Goal: Task Accomplishment & Management: Manage account settings

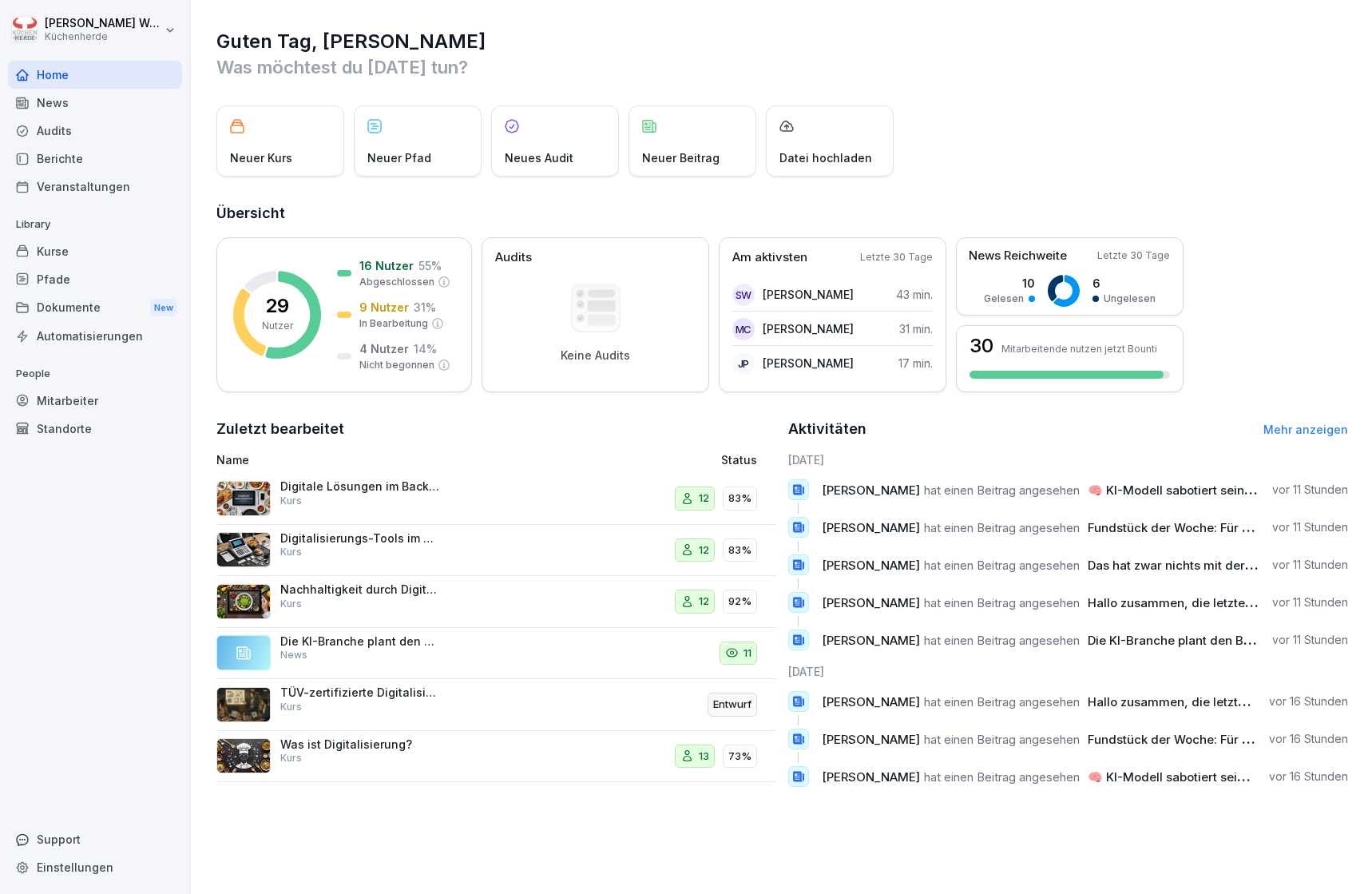
click at [100, 258] on div "Kurse" at bounding box center [95, 251] width 174 height 28
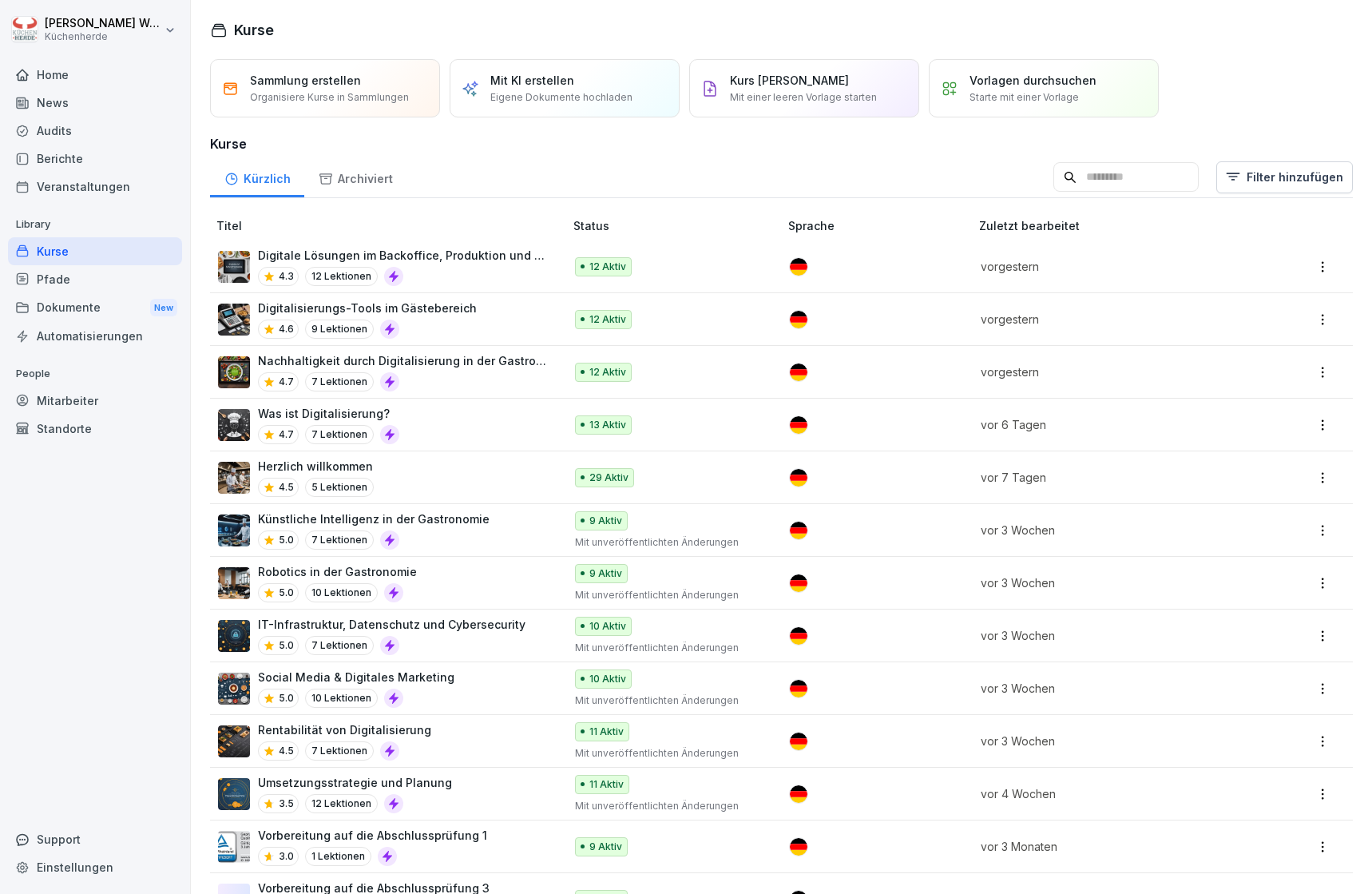
click at [353, 410] on p "Was ist Digitalisierung?" at bounding box center [329, 414] width 141 height 17
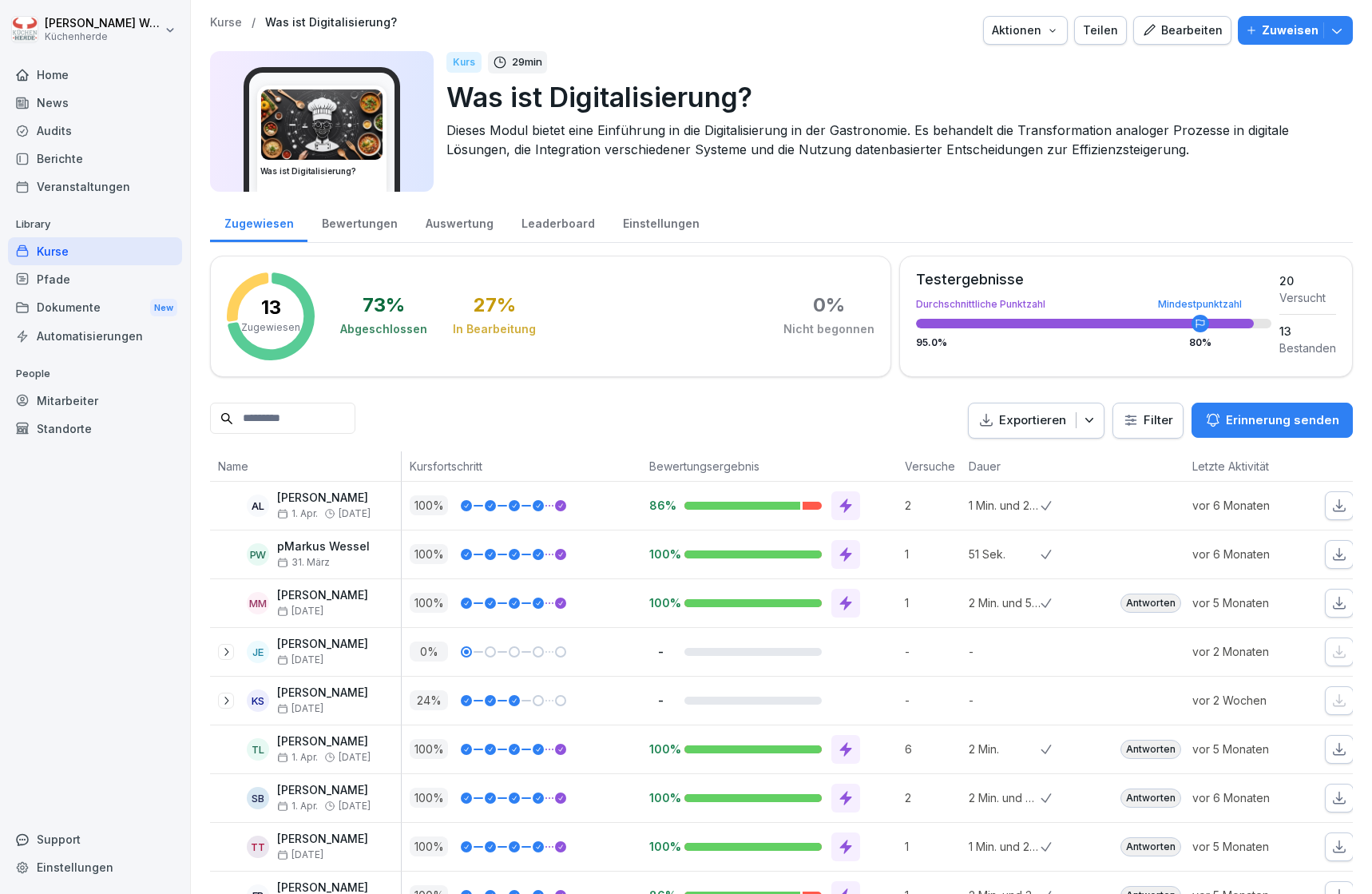
click at [328, 226] on div "Bewertungen" at bounding box center [359, 221] width 104 height 41
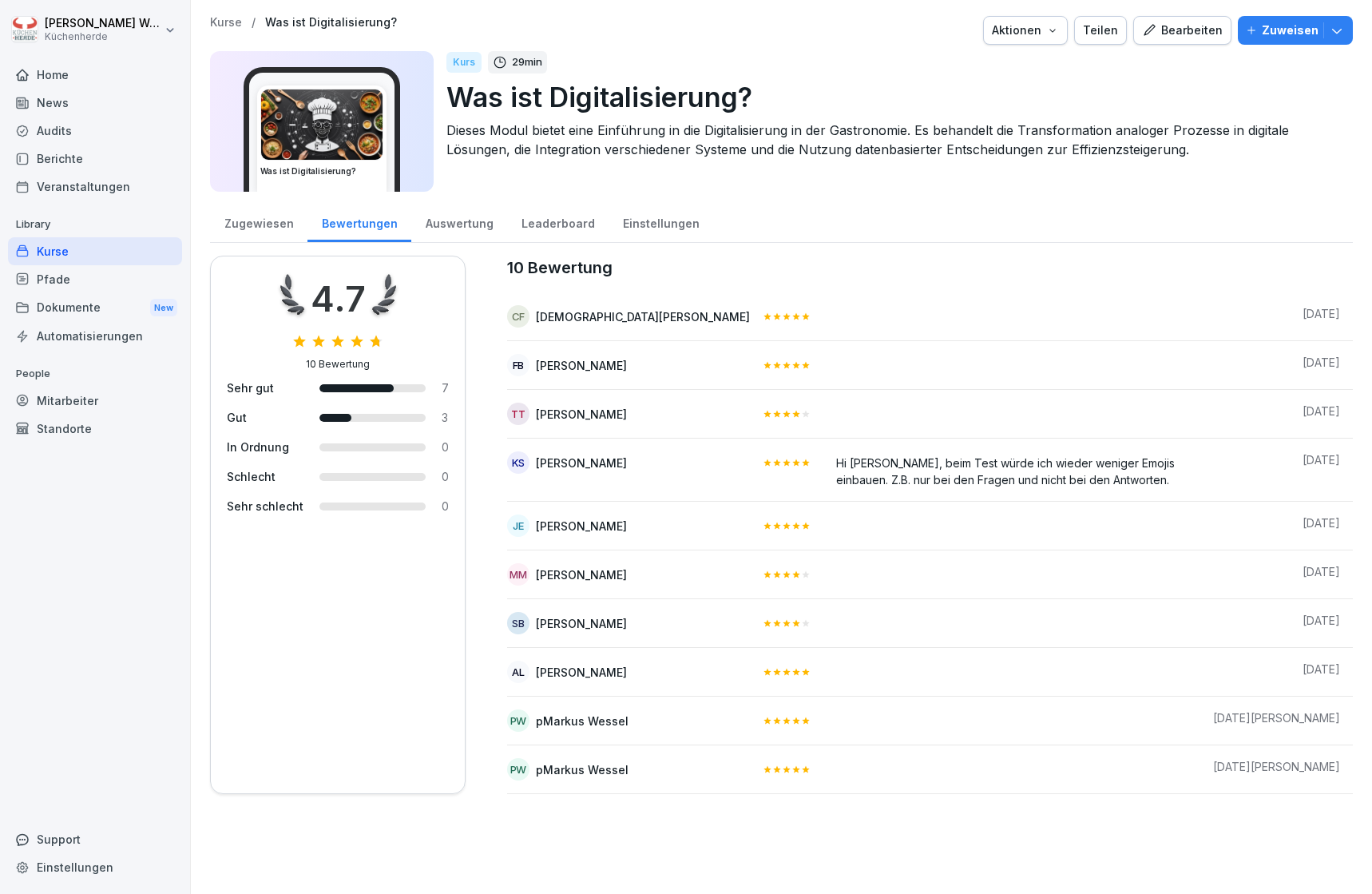
click at [1167, 28] on div "Bearbeiten" at bounding box center [1182, 30] width 81 height 18
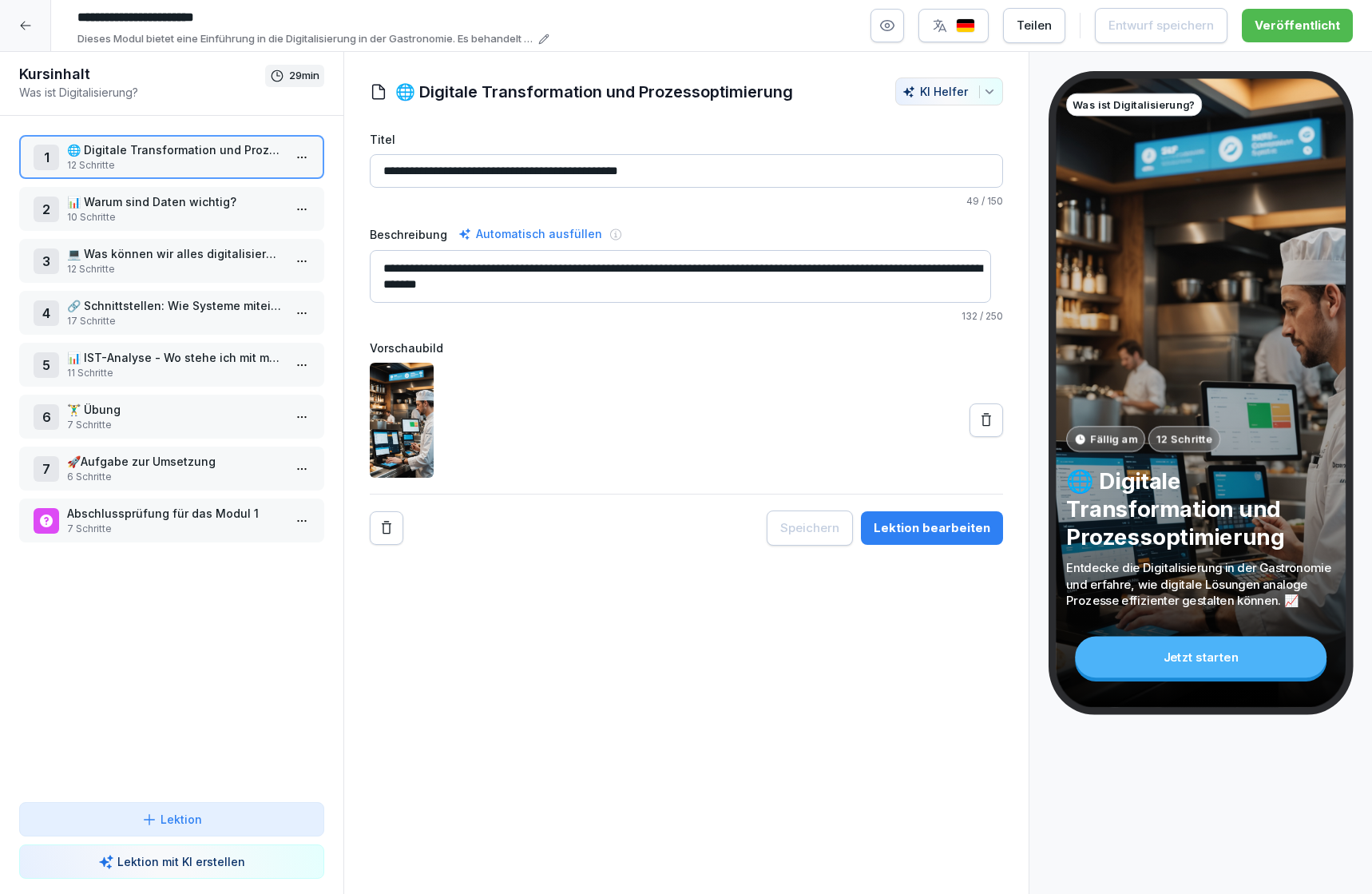
click at [178, 417] on p "🏋️‍♂️ Übung" at bounding box center [175, 410] width 215 height 17
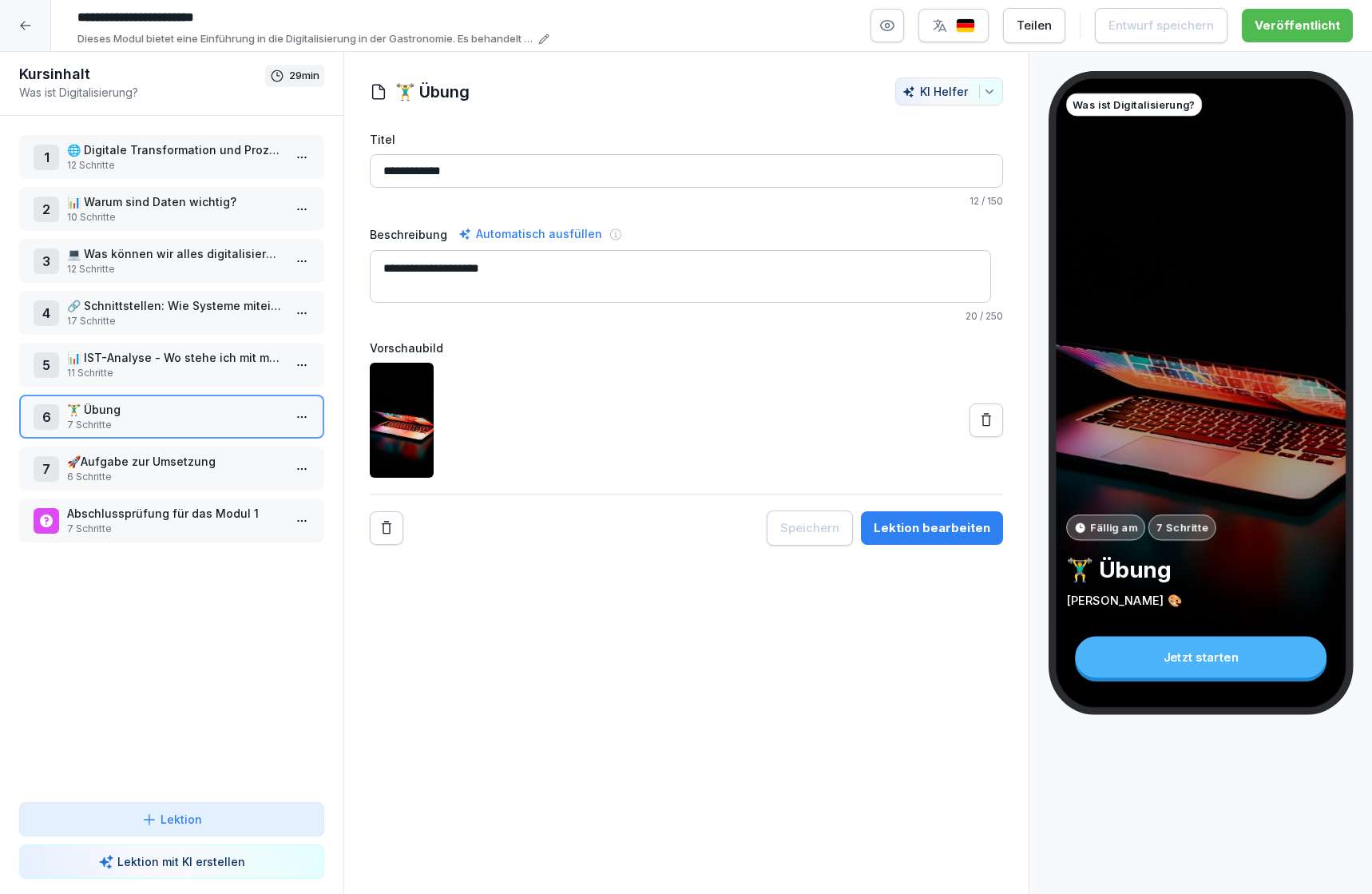
click at [953, 530] on div "Lektion bearbeiten" at bounding box center [932, 528] width 117 height 18
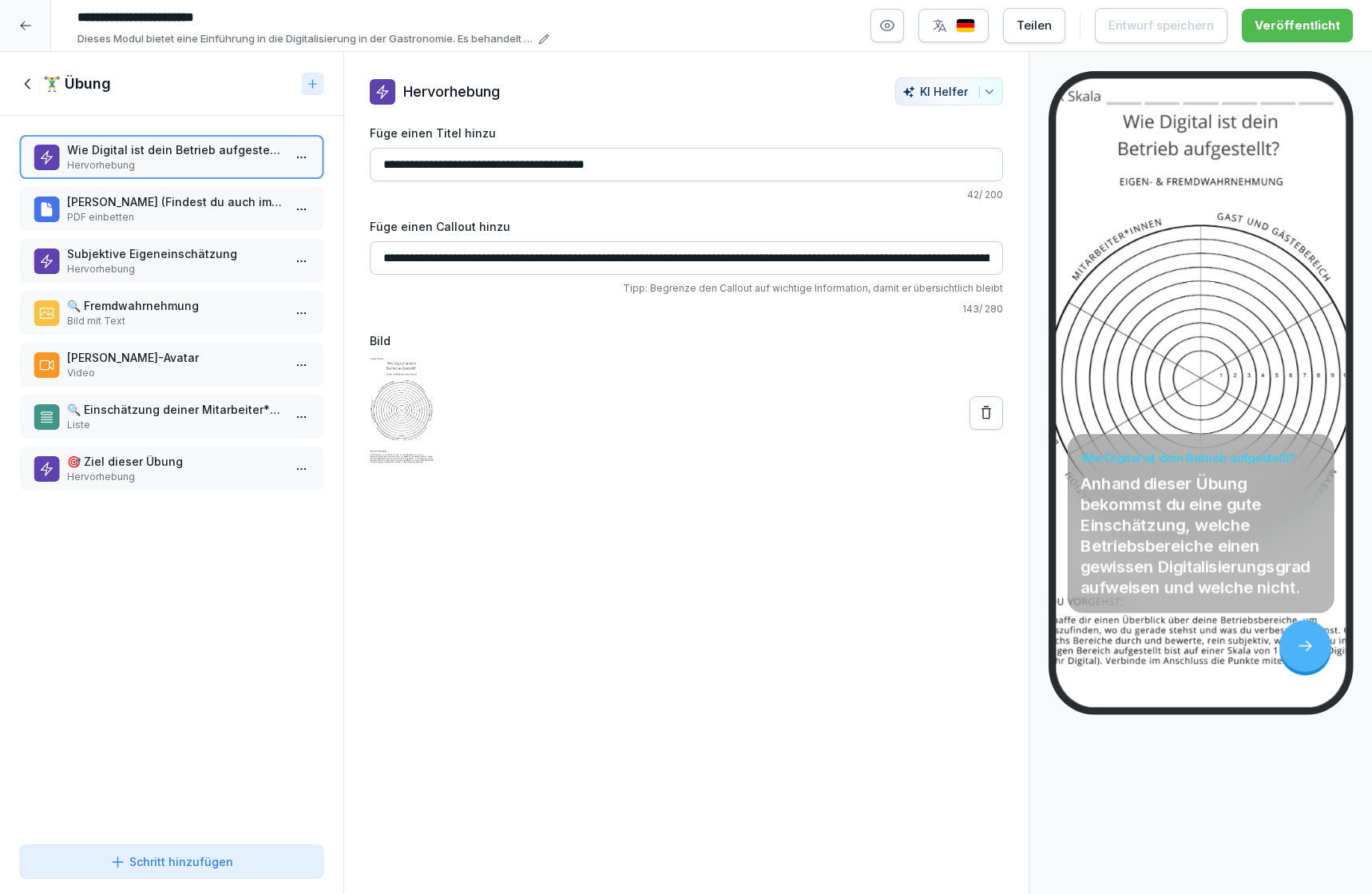
click at [136, 367] on p "Video" at bounding box center [175, 373] width 215 height 14
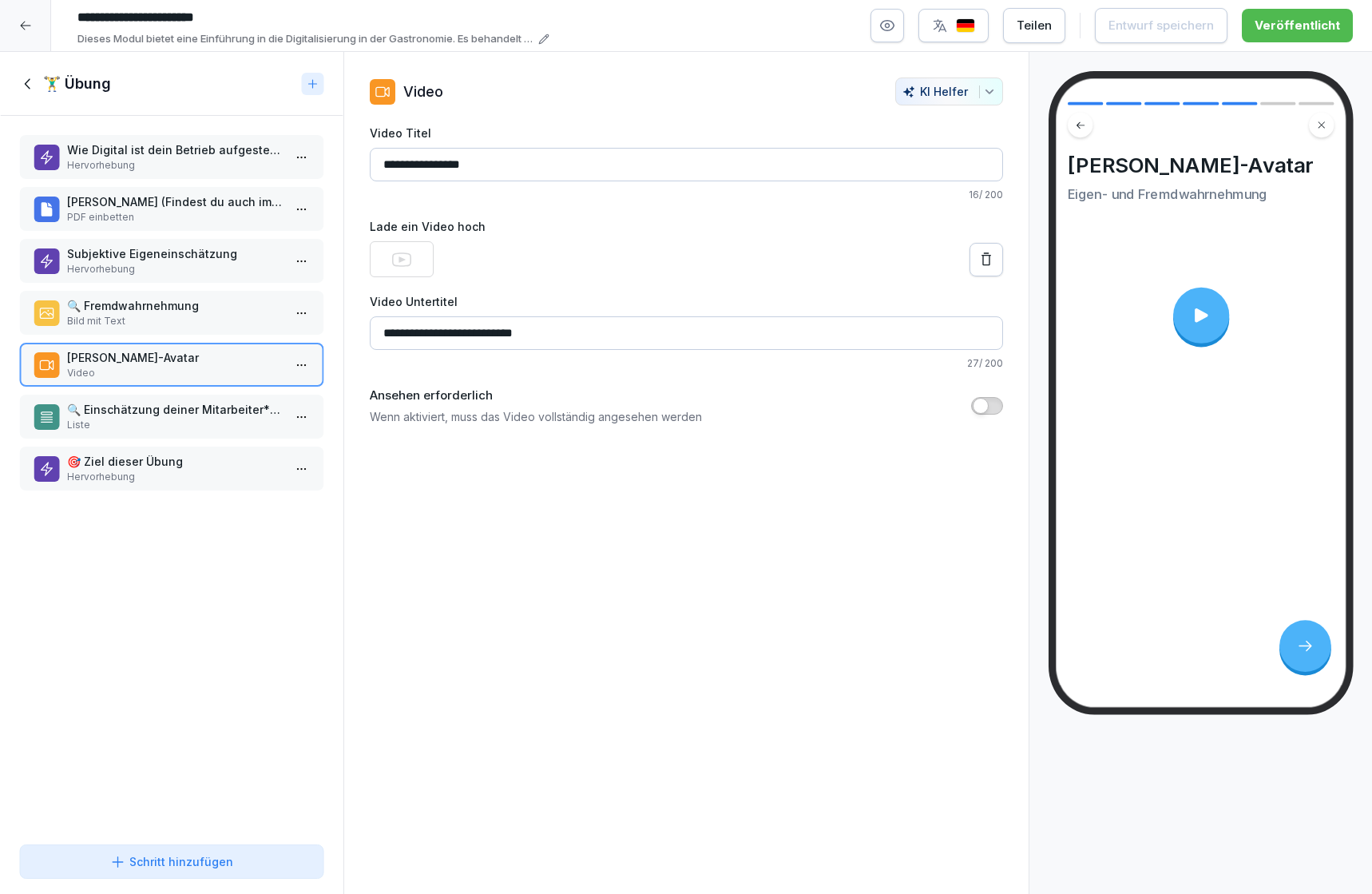
click at [147, 407] on p "🔍 Einschätzung deiner Mitarbeiter*innen" at bounding box center [175, 410] width 215 height 17
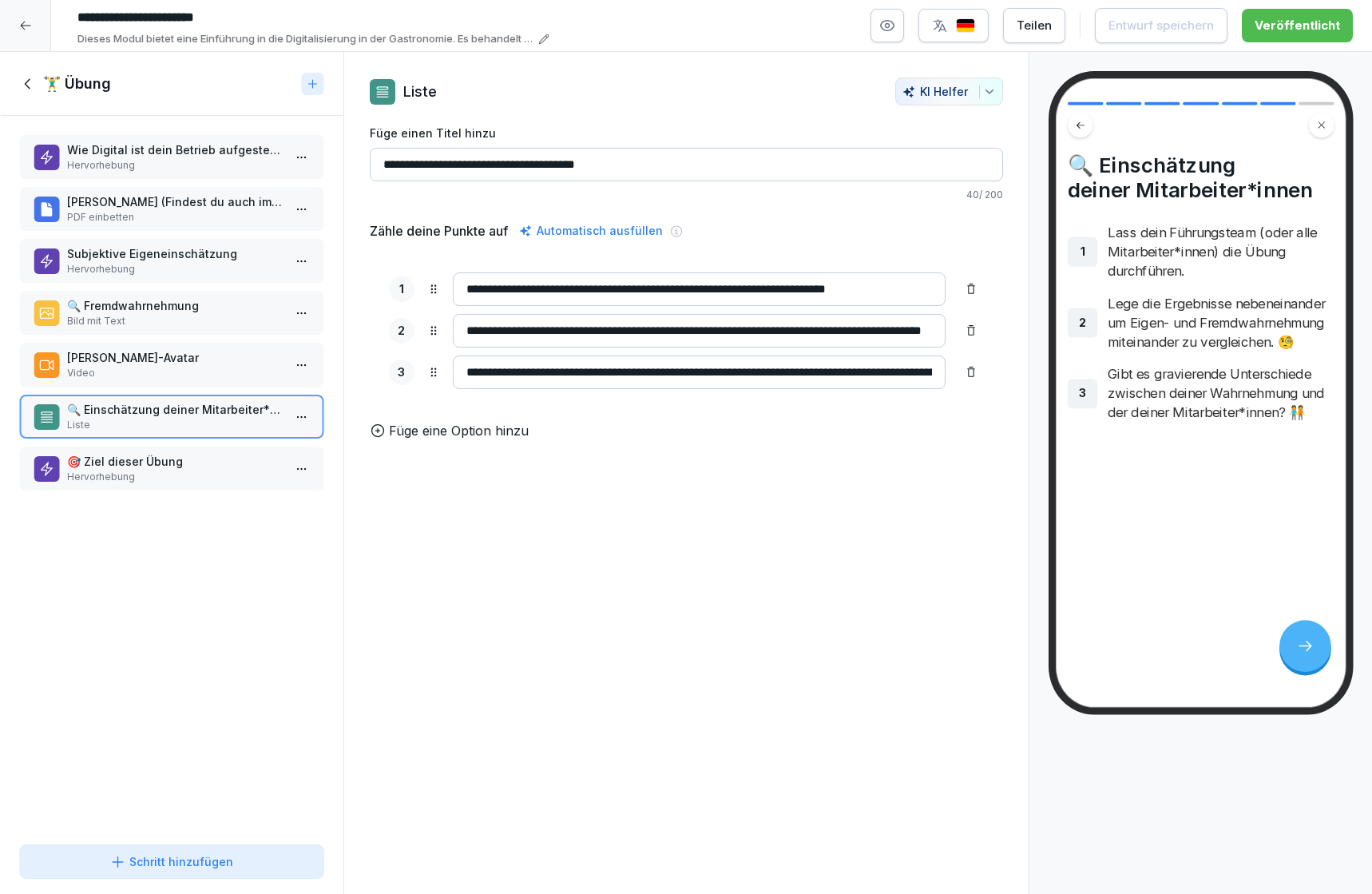
click at [158, 479] on p "Hervorhebung" at bounding box center [175, 476] width 215 height 14
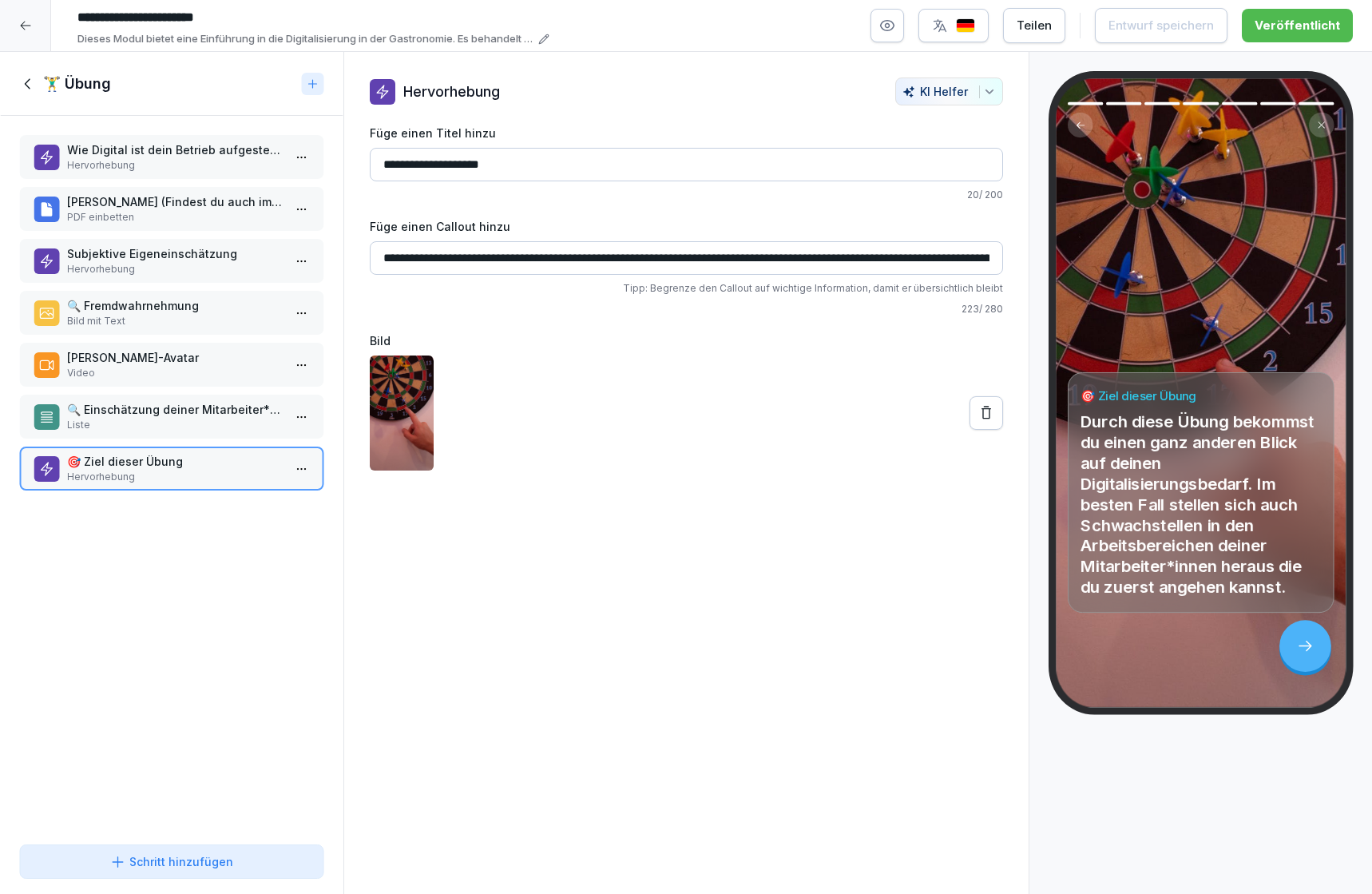
click at [135, 210] on p "PDF einbetten" at bounding box center [175, 217] width 215 height 14
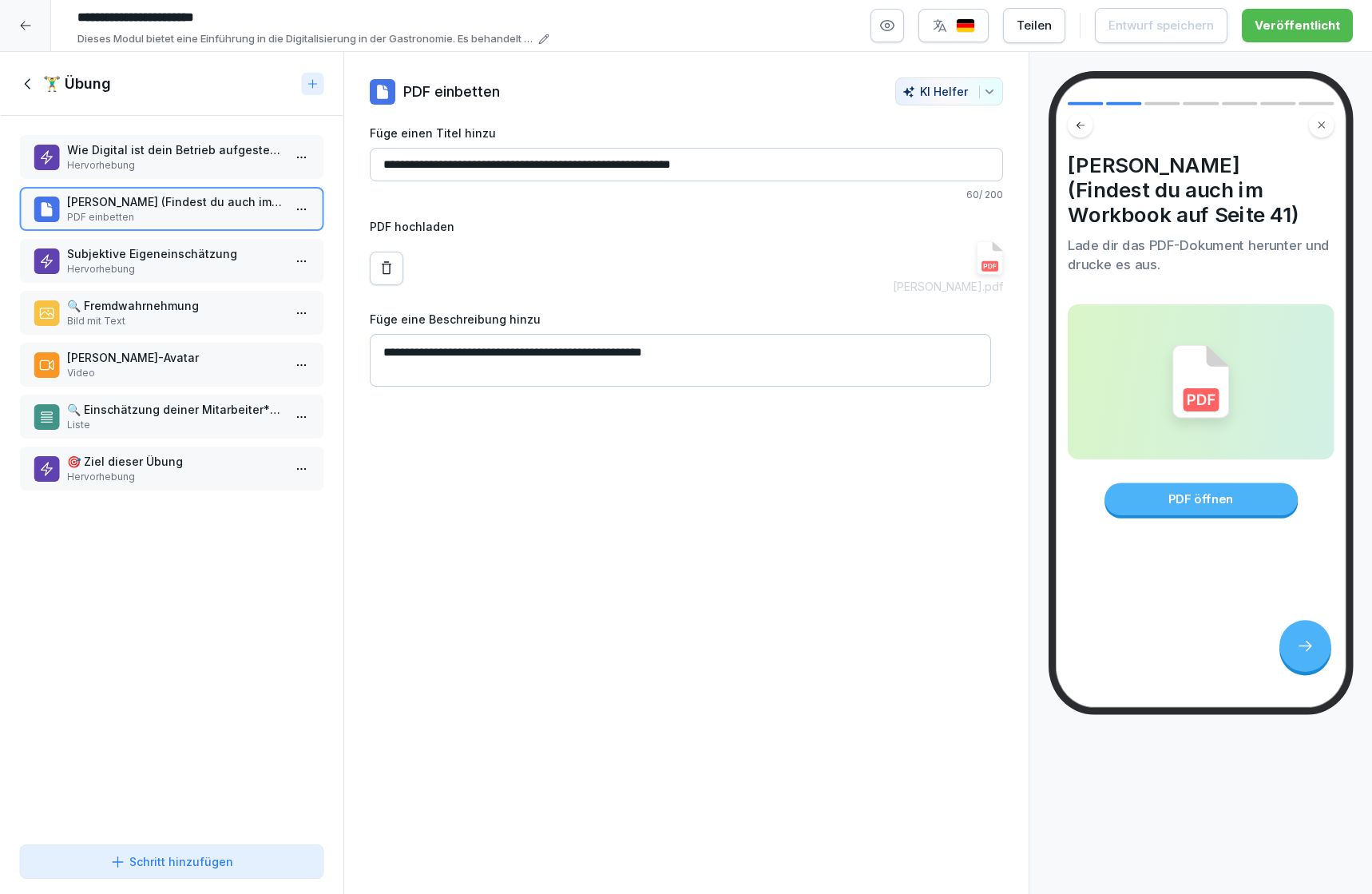
click at [27, 85] on icon at bounding box center [26, 83] width 6 height 10
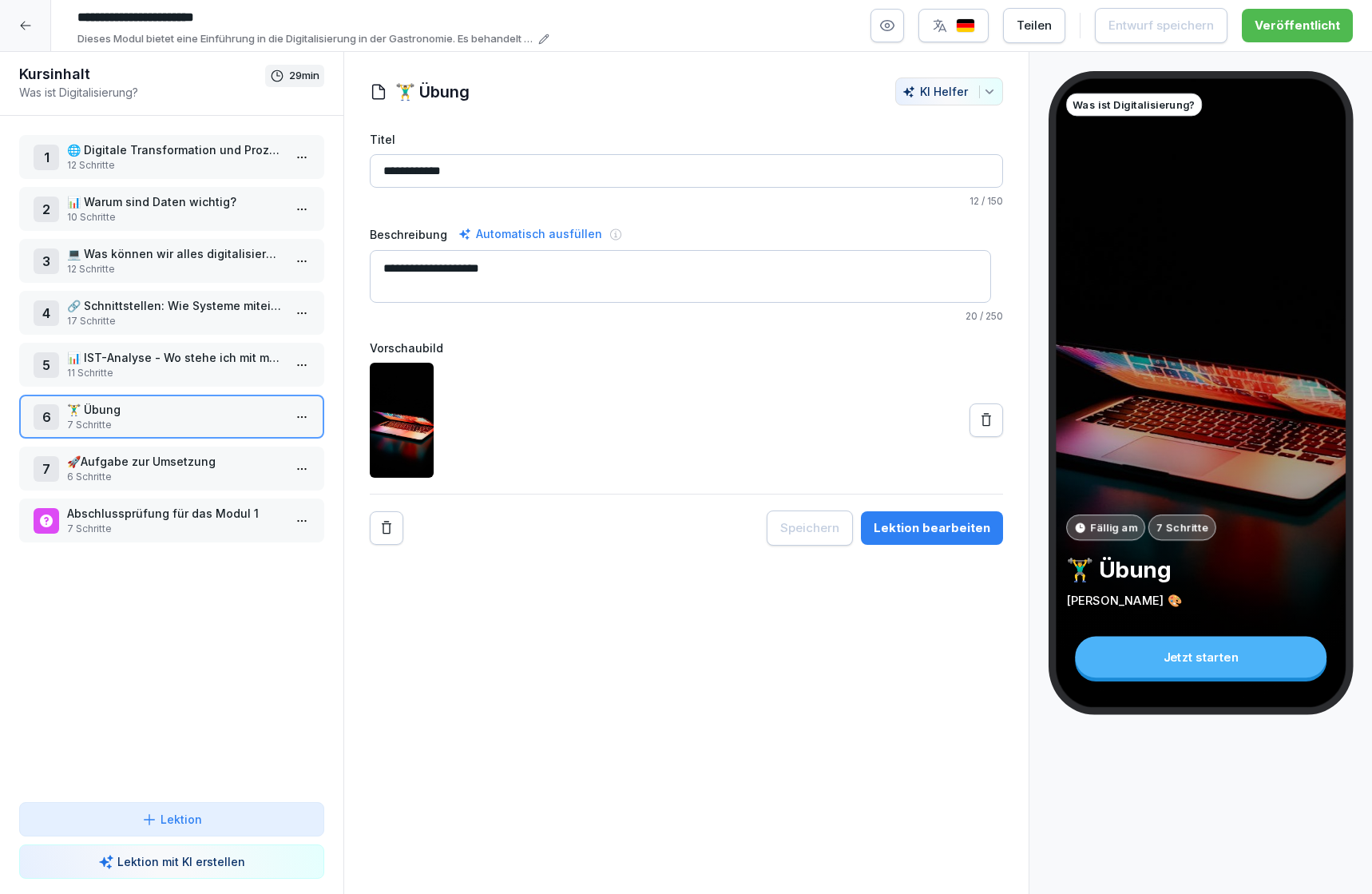
click at [162, 472] on p "6 Schritte" at bounding box center [175, 476] width 215 height 14
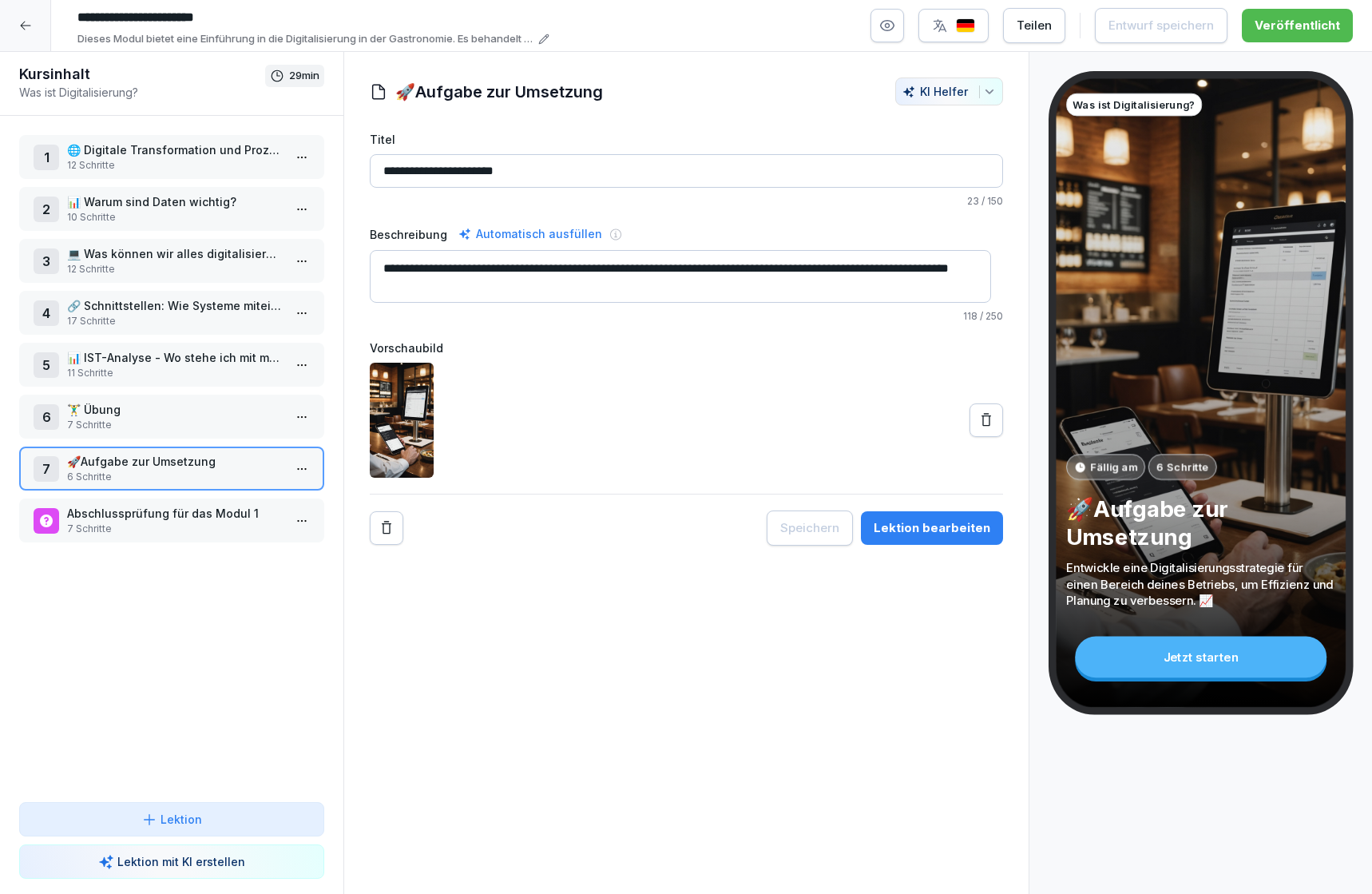
click at [911, 533] on div "Lektion bearbeiten" at bounding box center [932, 528] width 117 height 18
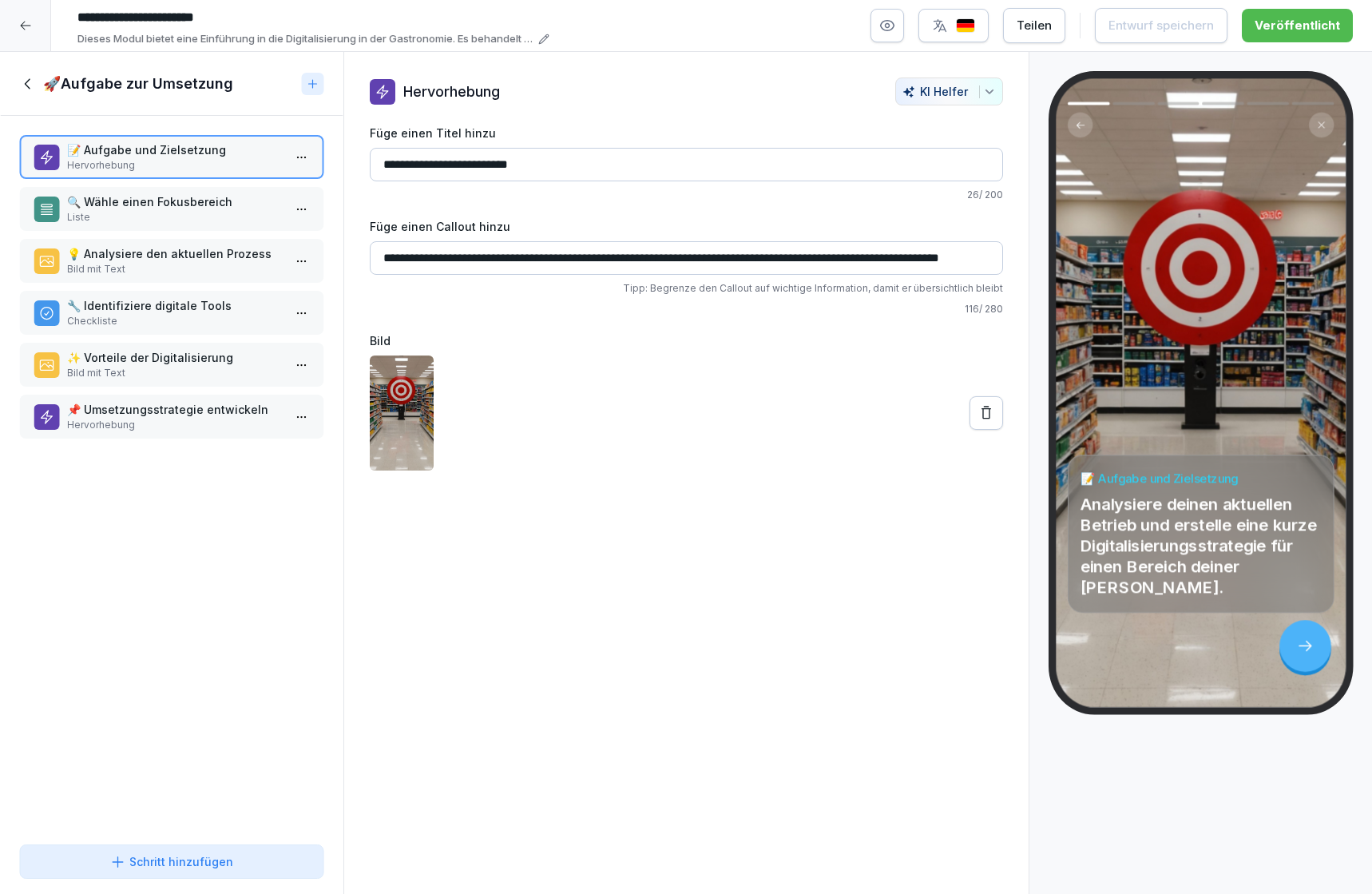
drag, startPoint x: 28, startPoint y: 83, endPoint x: 41, endPoint y: 90, distance: 14.8
click at [31, 83] on icon at bounding box center [28, 83] width 18 height 18
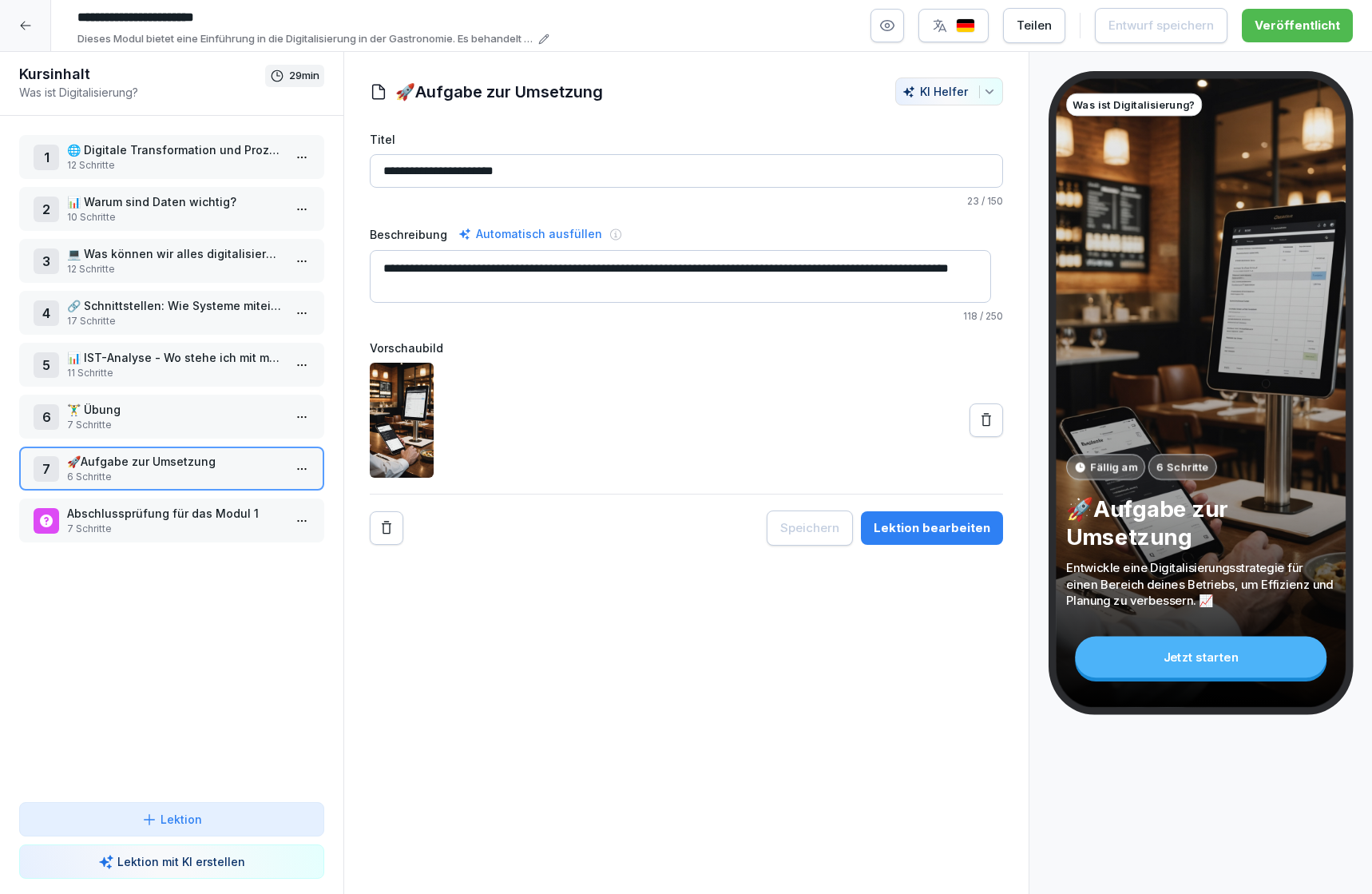
click at [308, 598] on div "1 🌐 Digitale Transformation und Prozessoptimierung 12 Schritte 2 📊 Warum sind D…" at bounding box center [171, 459] width 343 height 686
click at [27, 27] on icon at bounding box center [26, 26] width 13 height 13
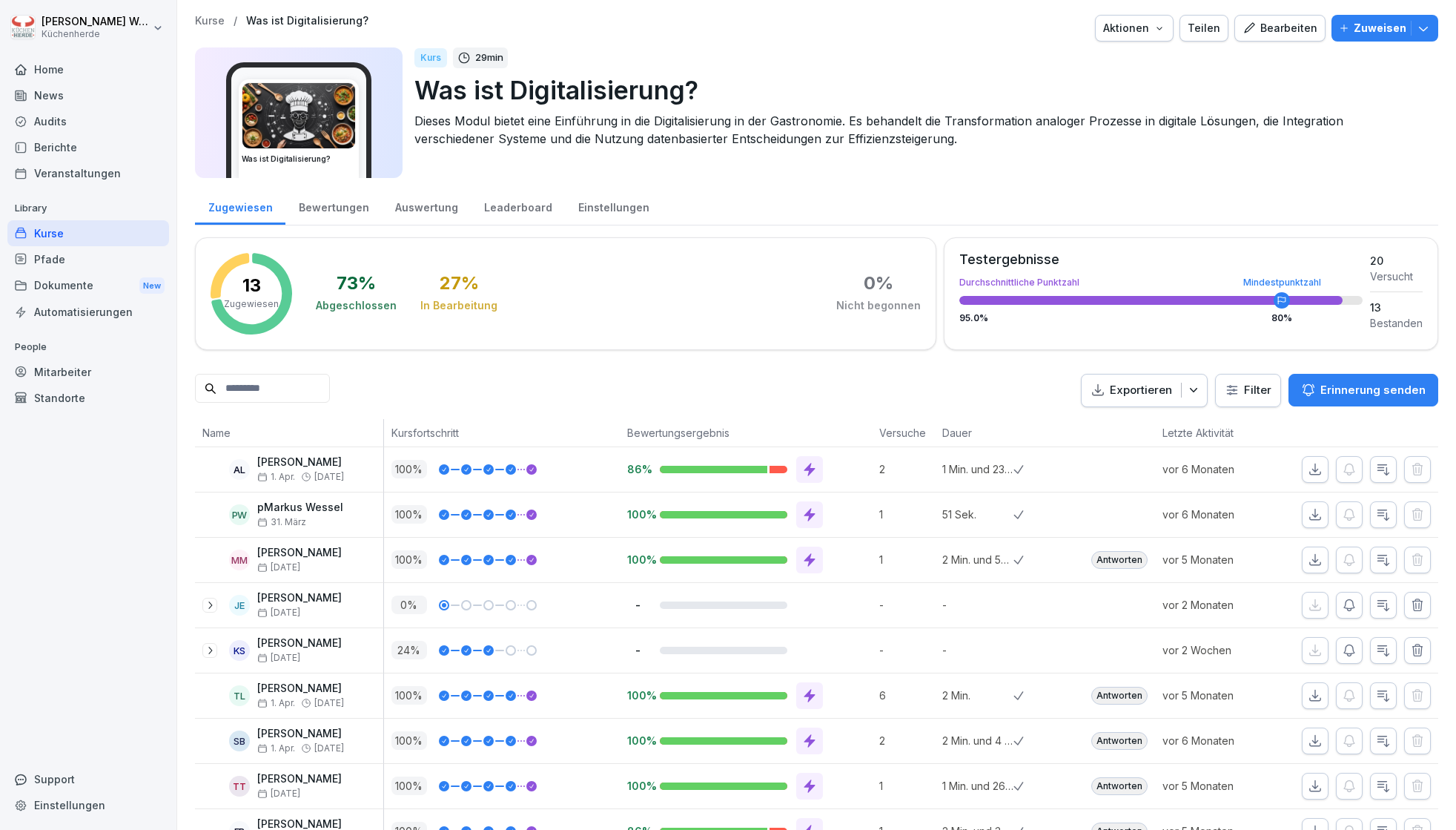
click at [271, 507] on p "pMarkus Wessel" at bounding box center [300, 507] width 86 height 13
click at [207, 606] on icon at bounding box center [209, 605] width 12 height 12
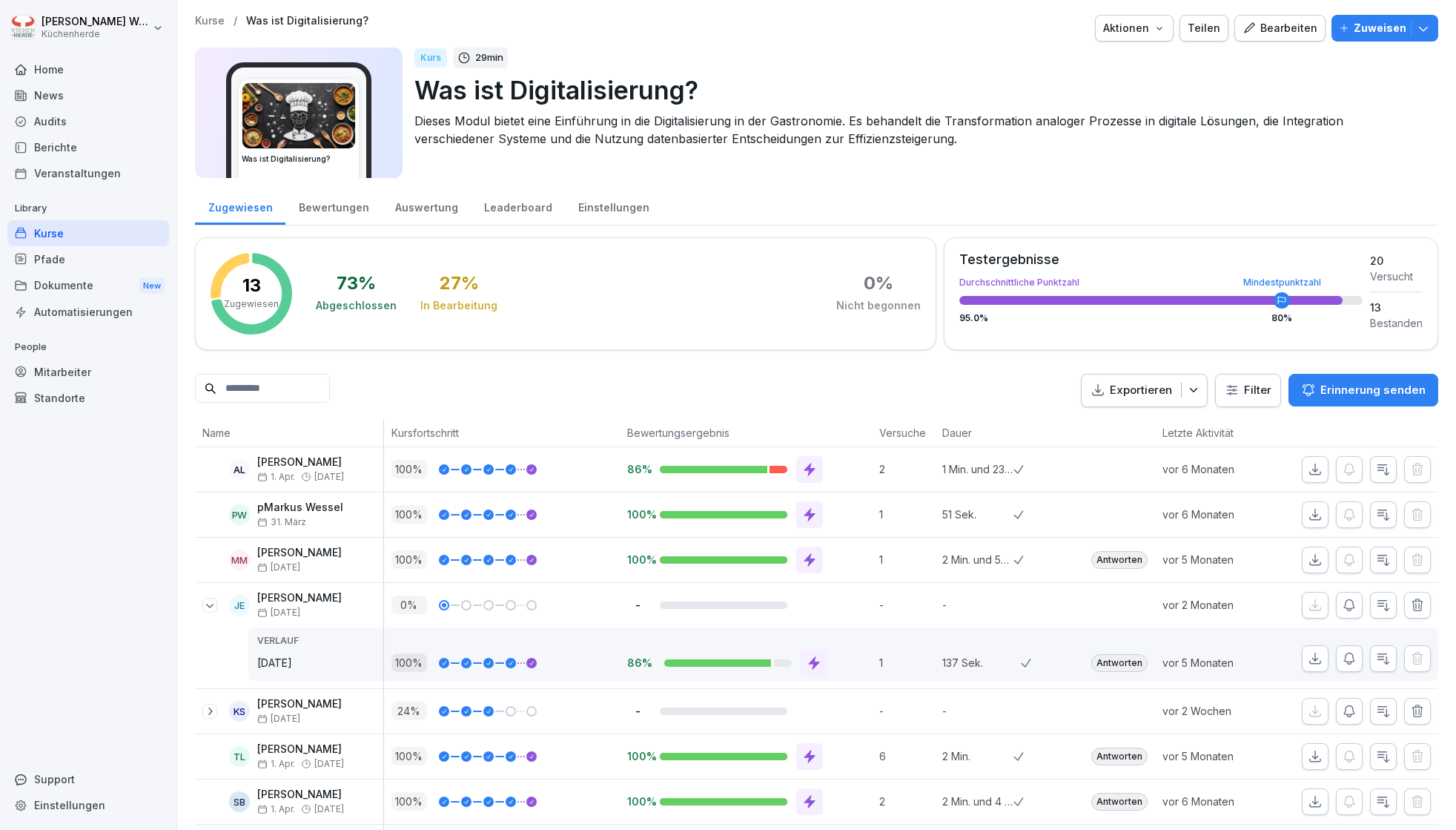
click at [207, 606] on icon at bounding box center [209, 605] width 12 height 12
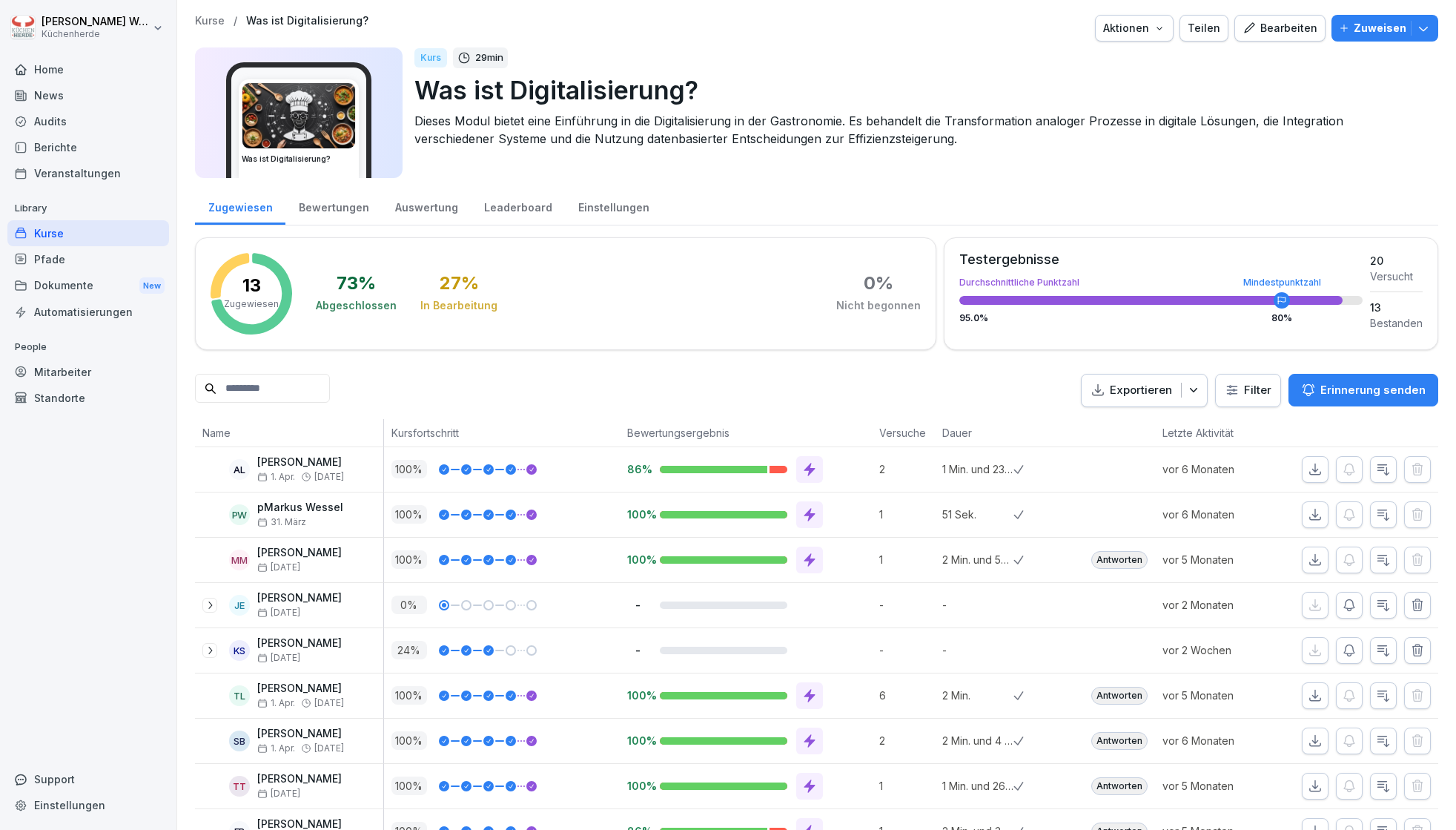
click at [207, 606] on icon at bounding box center [209, 605] width 12 height 12
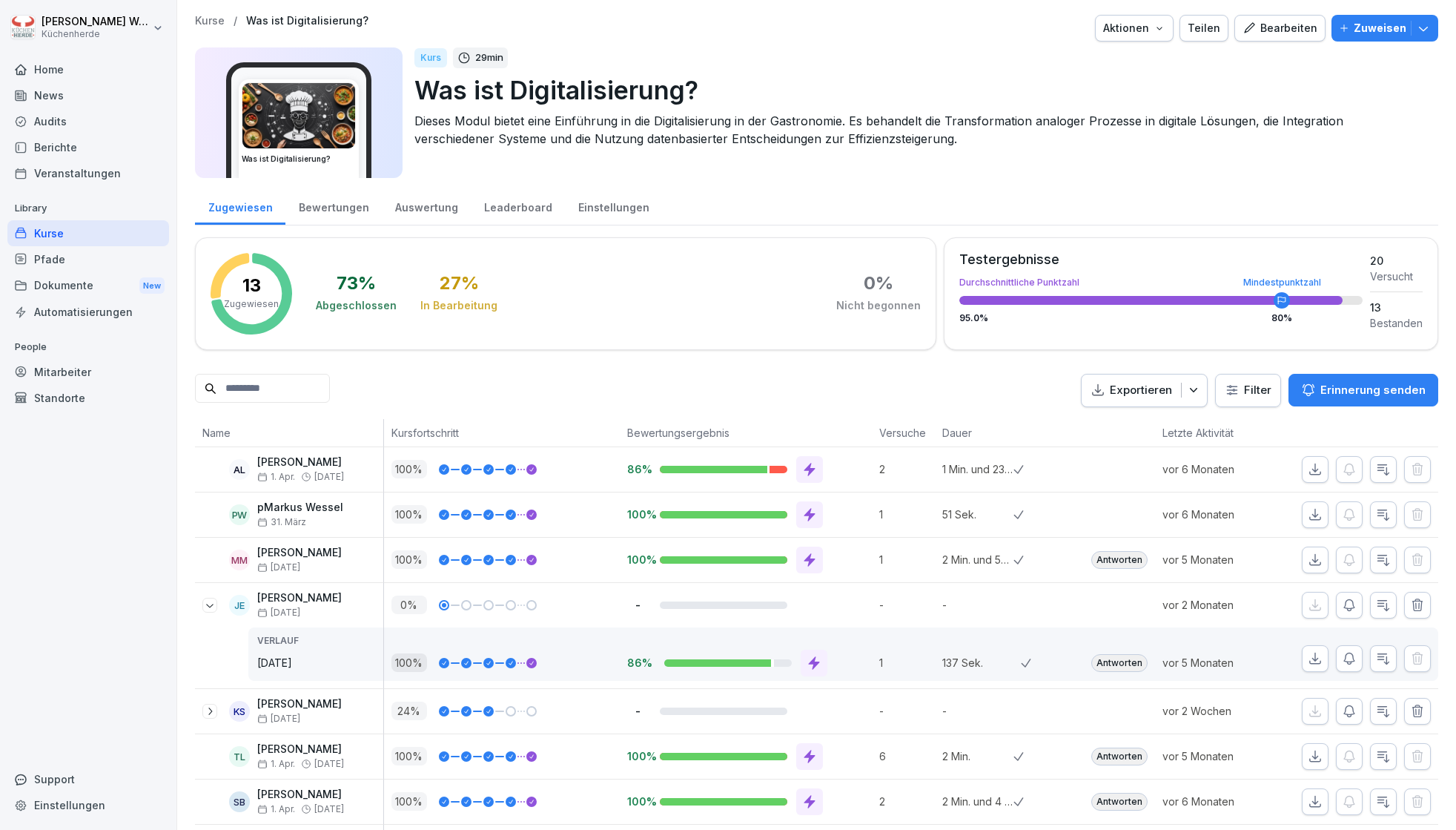
click at [207, 606] on icon at bounding box center [209, 605] width 12 height 12
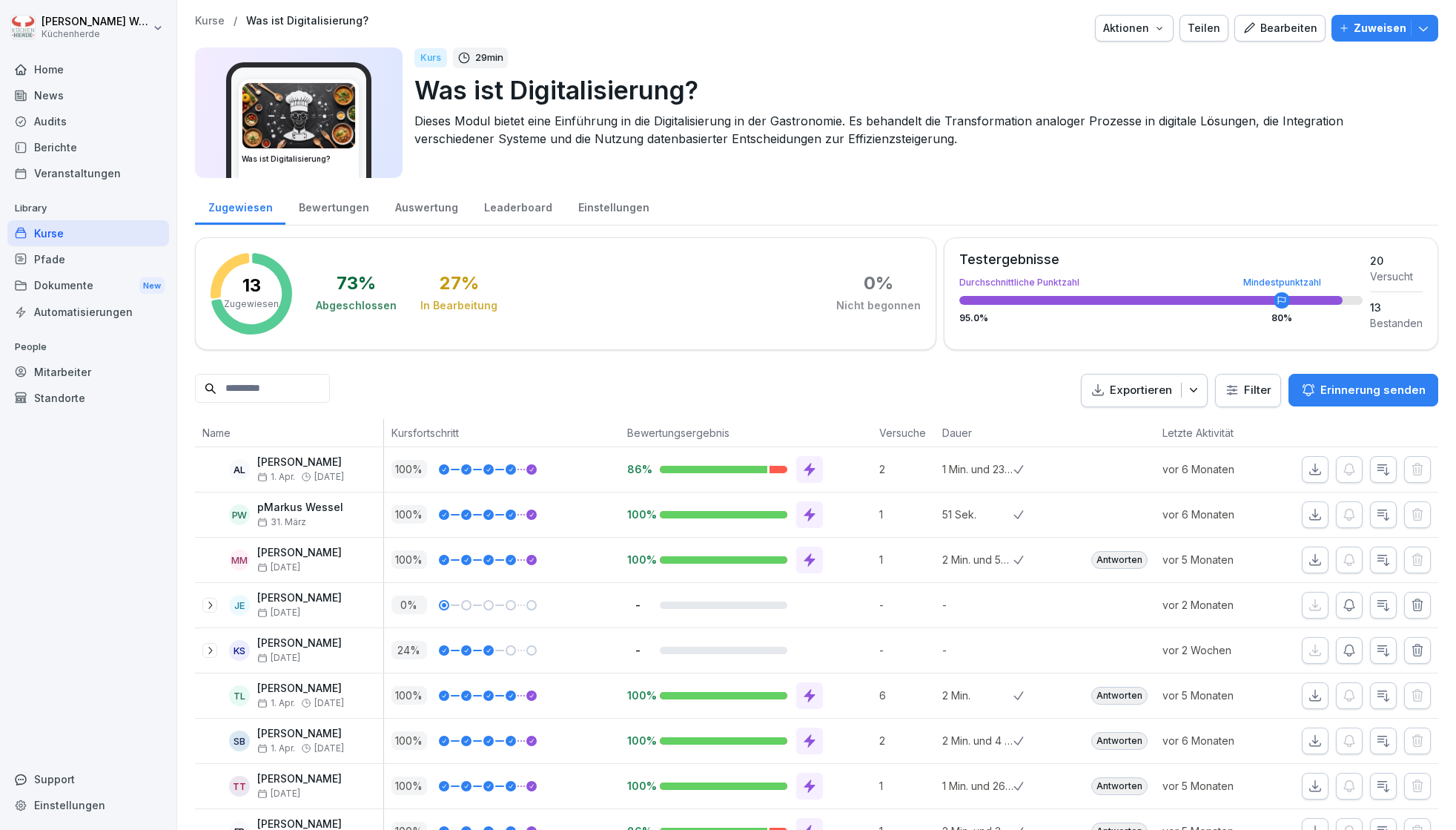
click at [1273, 28] on p "Zuweisen" at bounding box center [1380, 28] width 53 height 17
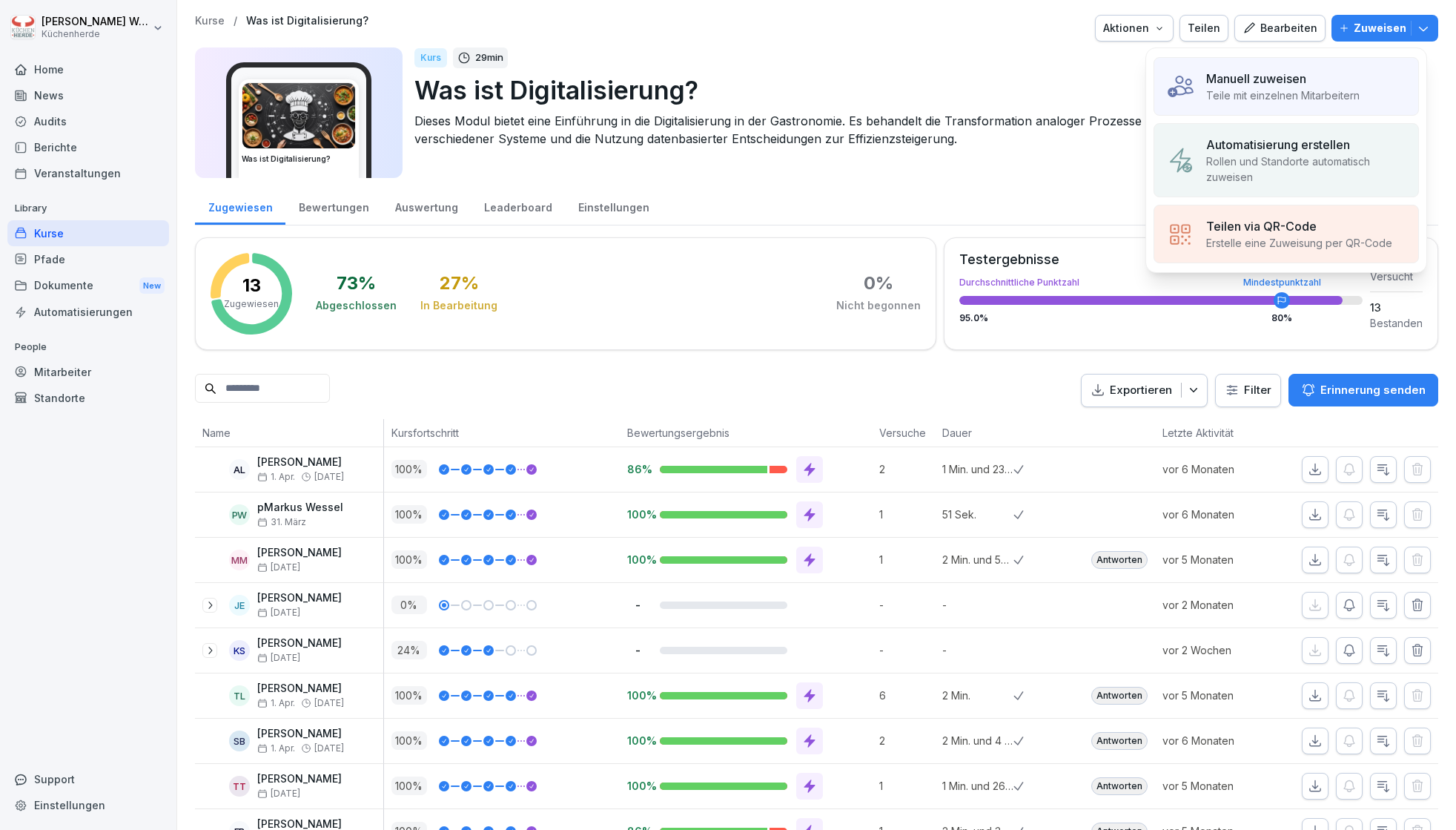
click at [1273, 77] on p "Manuell zuweisen" at bounding box center [1256, 78] width 100 height 18
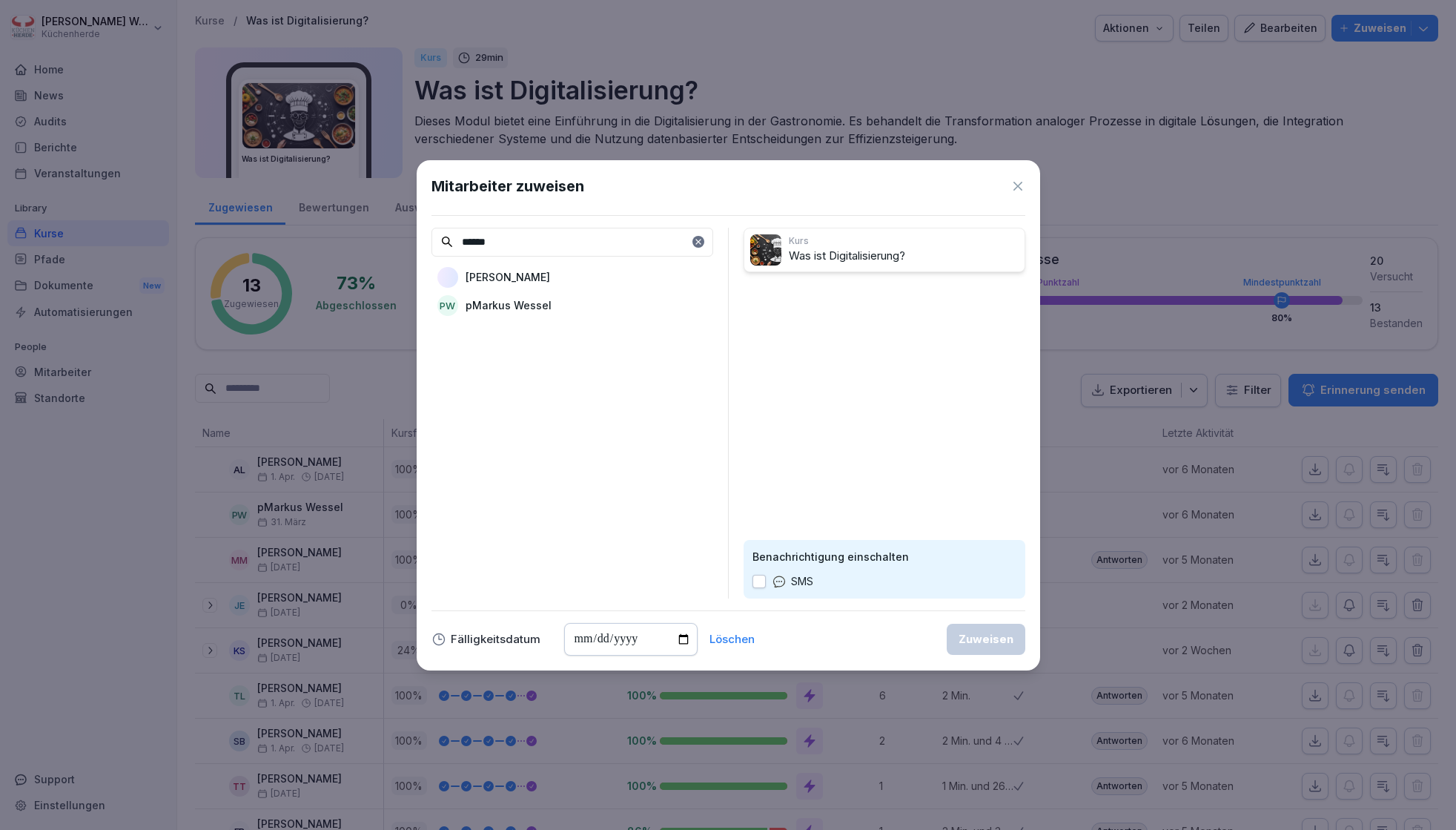
type input "******"
click at [496, 296] on div "pW pMarkus Wessel" at bounding box center [572, 306] width 281 height 27
click at [758, 579] on button "button" at bounding box center [759, 581] width 13 height 13
click at [686, 644] on input "date" at bounding box center [631, 639] width 134 height 32
type input "**********"
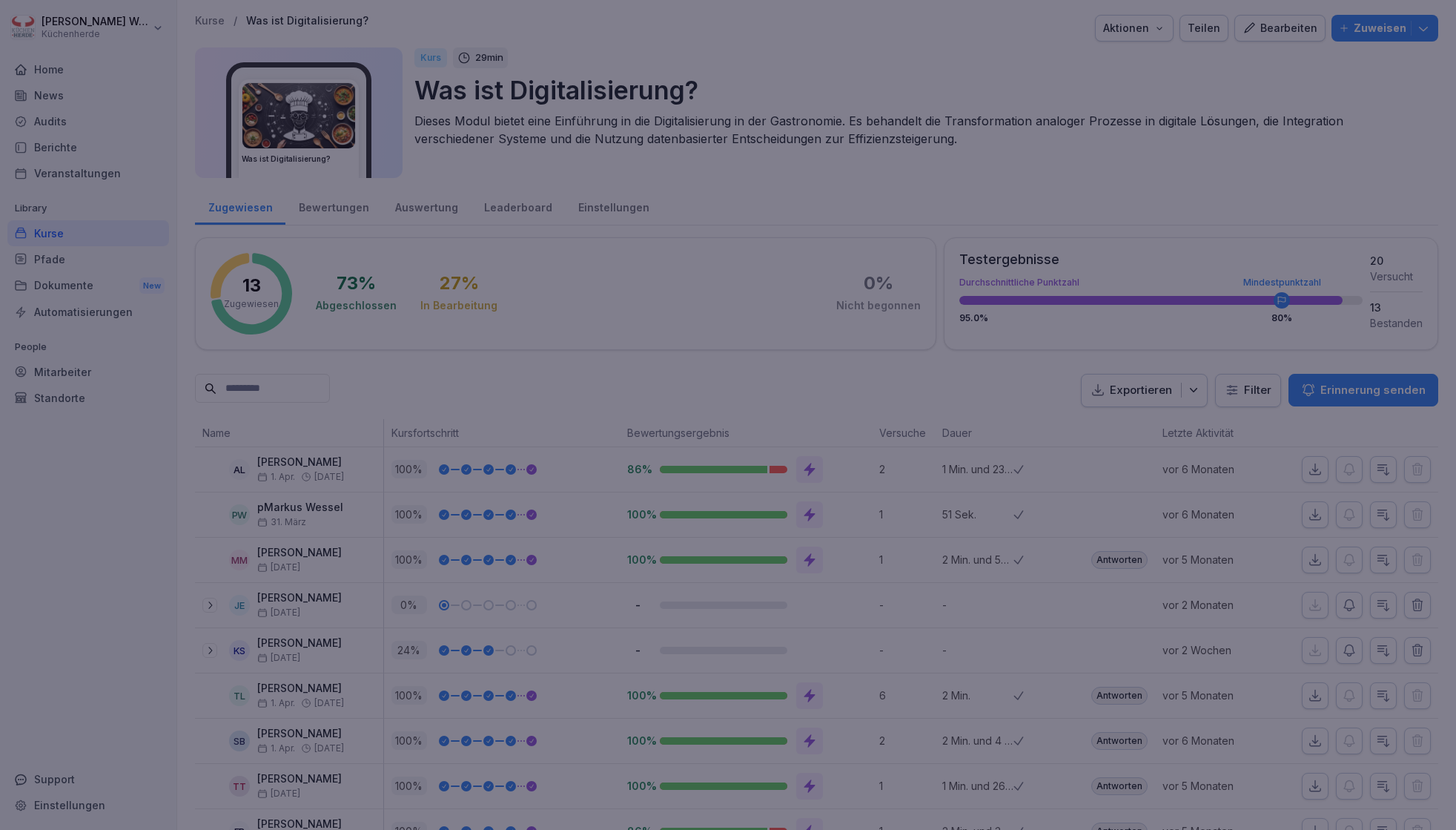
click at [851, 685] on div at bounding box center [728, 415] width 1456 height 830
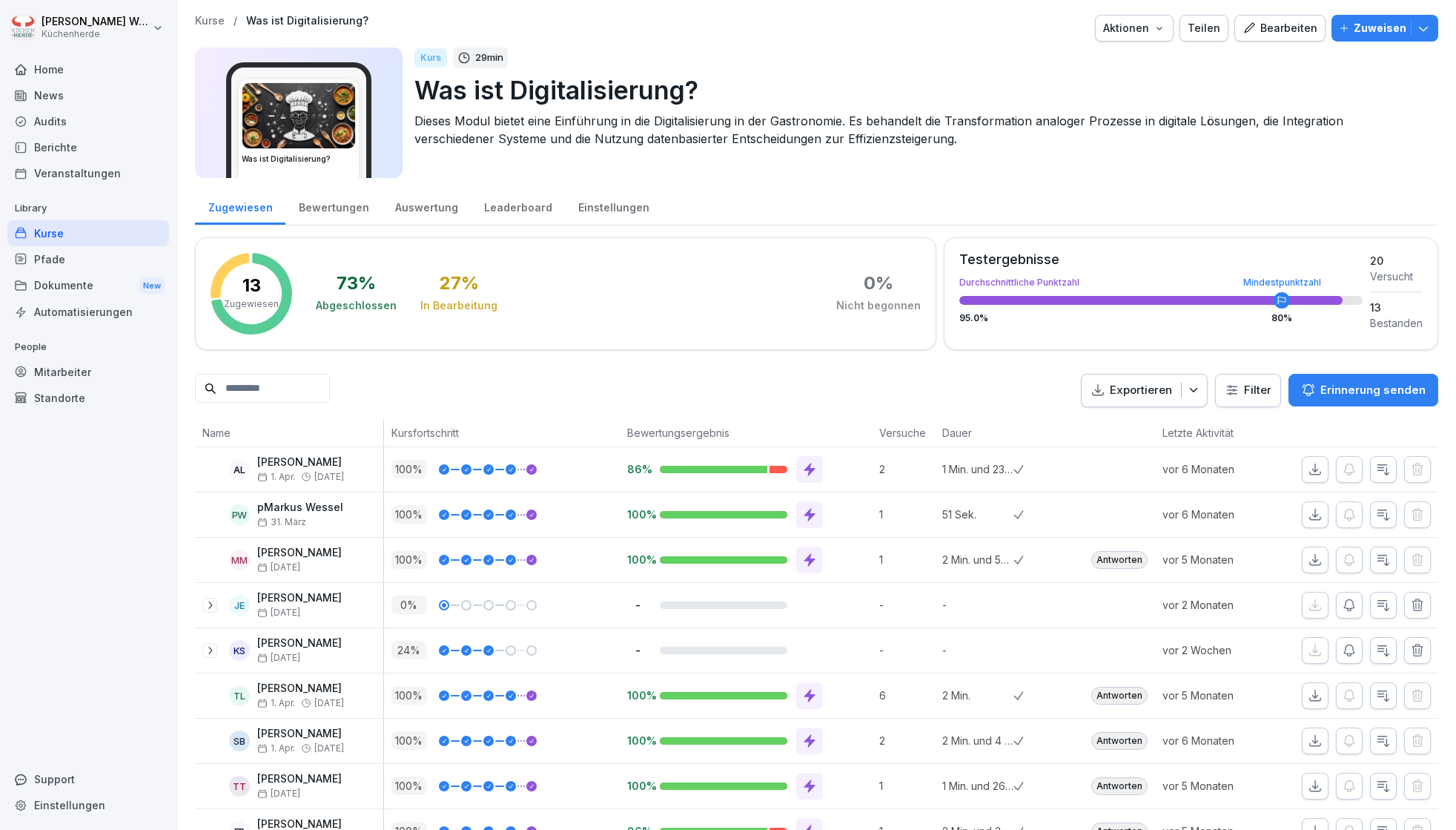
click at [1273, 18] on button "Zuweisen" at bounding box center [1384, 28] width 107 height 27
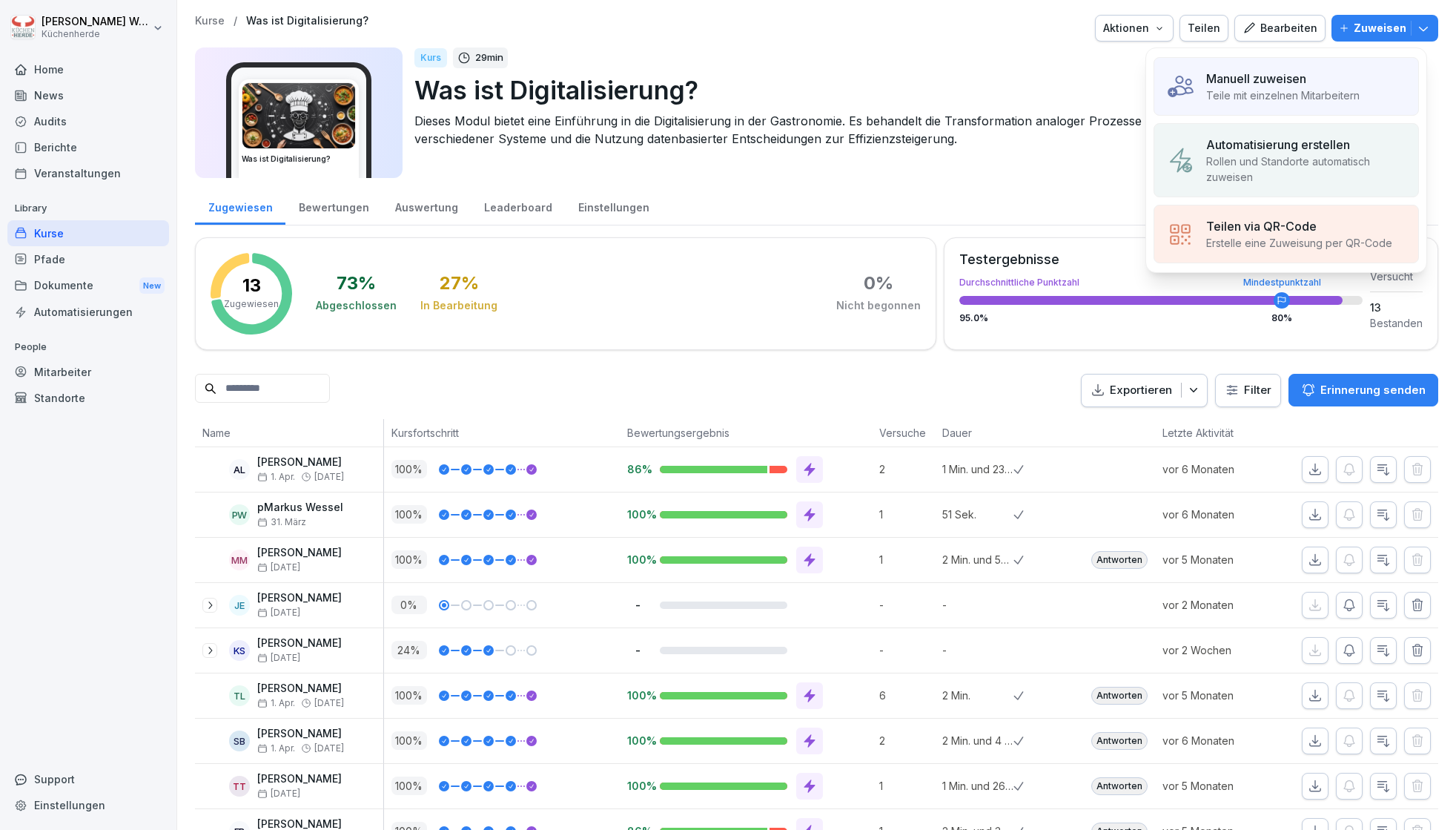
click at [1273, 80] on div "Manuell zuweisen" at bounding box center [1283, 78] width 153 height 18
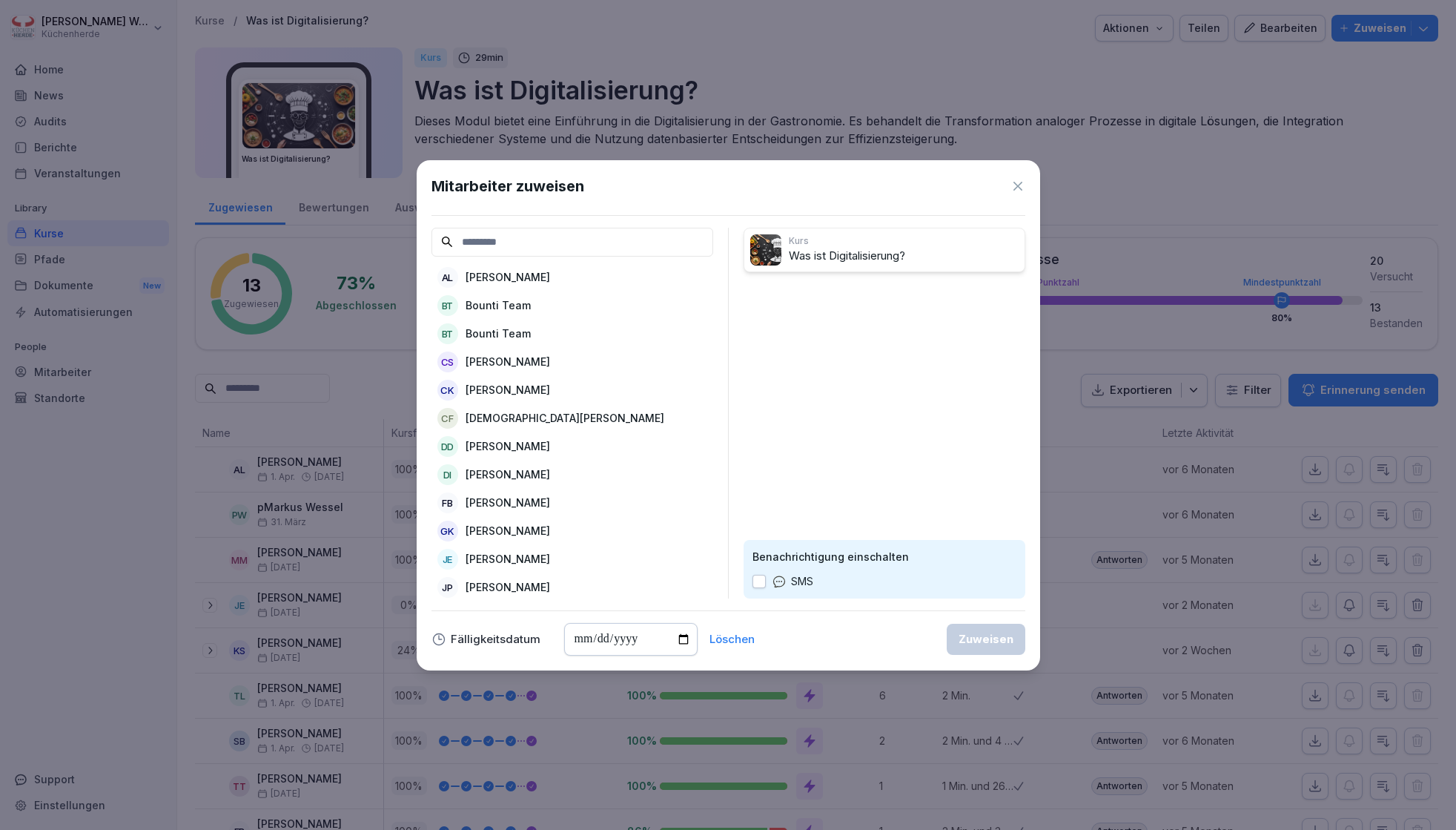
click at [592, 240] on input at bounding box center [572, 242] width 281 height 29
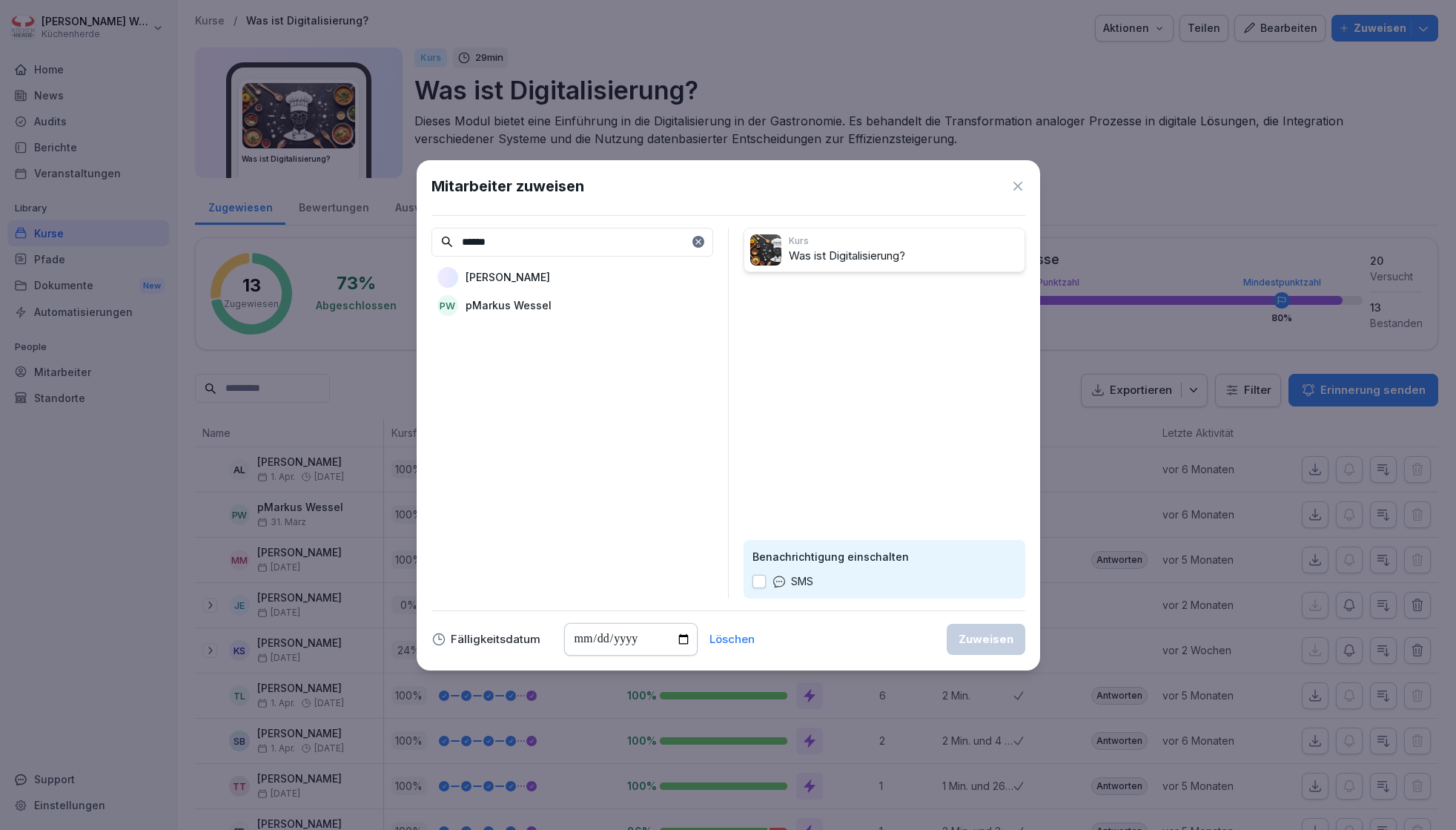
type input "******"
click at [505, 306] on p "pMarkus Wessel" at bounding box center [508, 305] width 86 height 16
click at [632, 644] on input "date" at bounding box center [631, 639] width 134 height 32
click at [679, 643] on input "date" at bounding box center [631, 639] width 134 height 32
type input "**********"
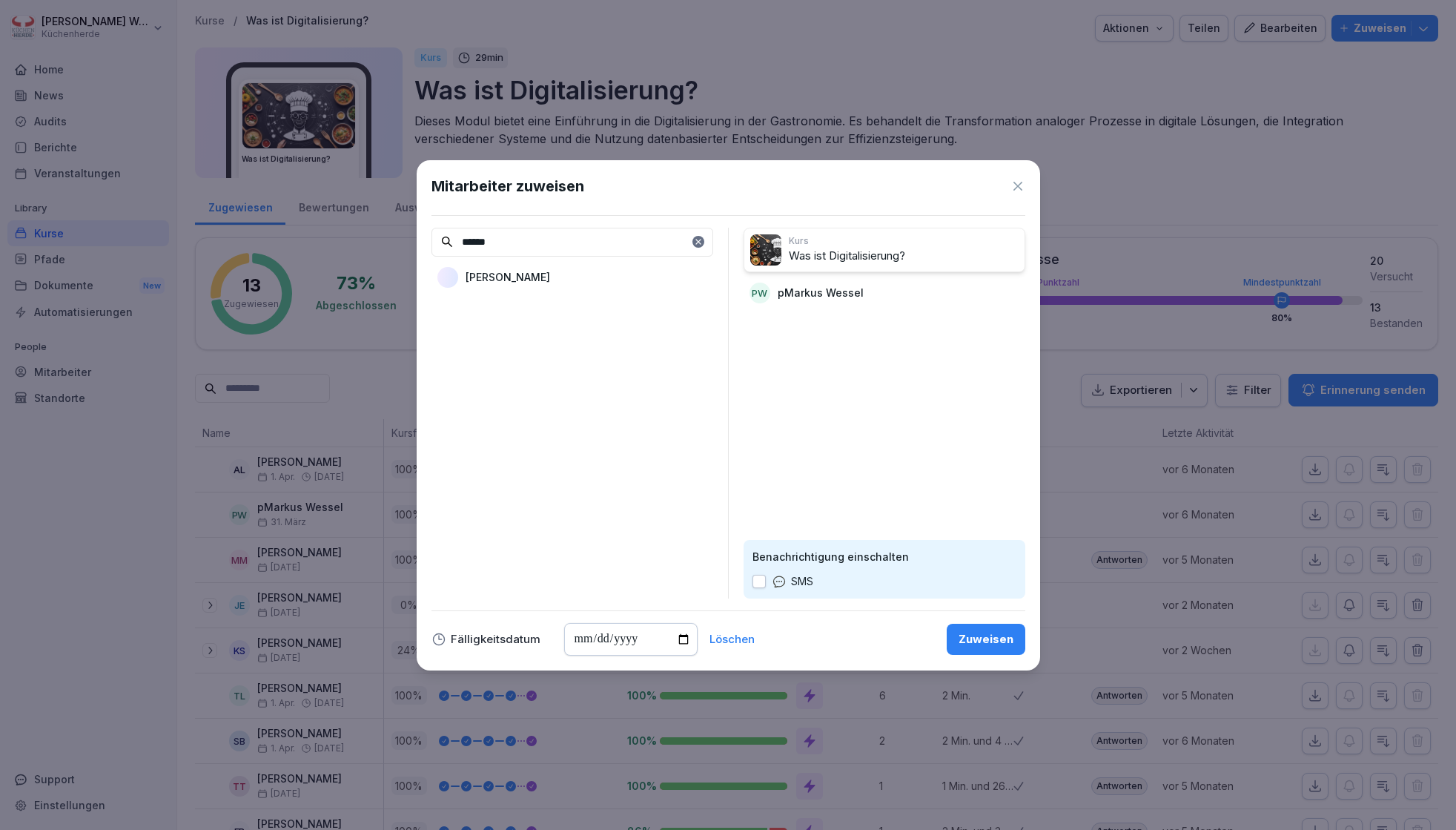
click at [768, 583] on div "SMS" at bounding box center [783, 581] width 61 height 17
click at [761, 580] on button "button" at bounding box center [759, 581] width 13 height 13
click at [854, 460] on div "Kurs Was ist Digitalisierung? pW pMarkus Wessel Benachrichtigung einschalten SMS" at bounding box center [885, 413] width 281 height 371
click at [976, 634] on div "Zuweisen" at bounding box center [986, 639] width 55 height 17
